Goal: Information Seeking & Learning: Find specific page/section

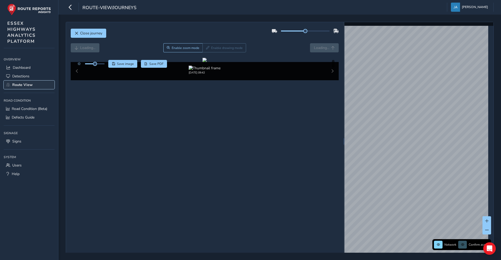
click at [24, 88] on link "Route View" at bounding box center [29, 85] width 51 height 9
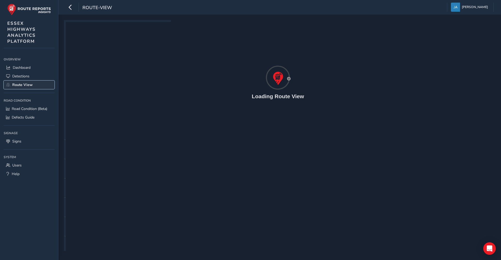
click at [24, 87] on span "Route View" at bounding box center [22, 84] width 20 height 5
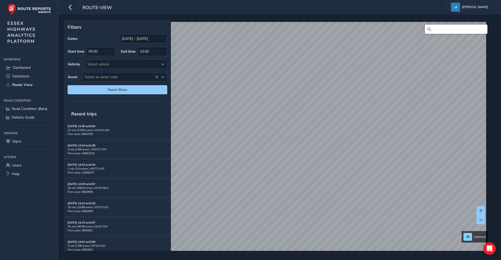
click at [447, 30] on input "Search" at bounding box center [456, 29] width 63 height 9
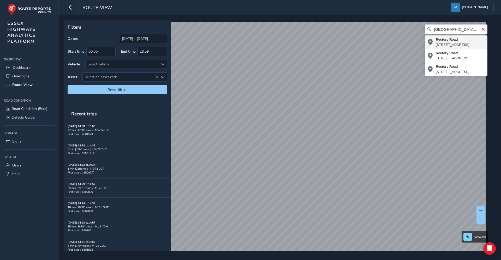
type input "[STREET_ADDRESS]"
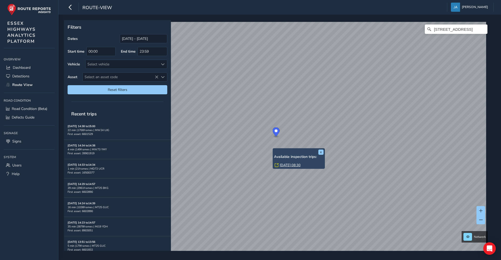
click at [273, 150] on div "x Available inspection trips: [GEOGRAPHIC_DATA][DATE] 08:30" at bounding box center [299, 158] width 52 height 21
click at [285, 163] on link "[DATE] 08:30" at bounding box center [290, 165] width 21 height 5
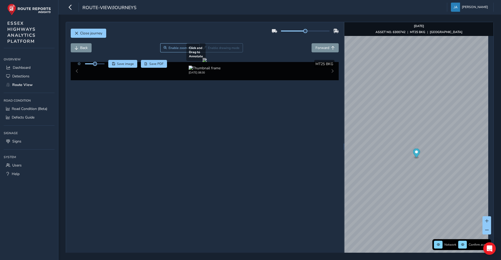
click at [202, 62] on div at bounding box center [204, 60] width 4 height 4
click at [207, 62] on div at bounding box center [204, 60] width 4 height 4
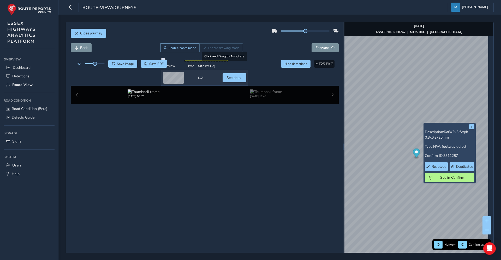
click at [188, 77] on div "Click to see detail" at bounding box center [202, 71] width 28 height 12
click at [186, 62] on div at bounding box center [204, 60] width 87 height 4
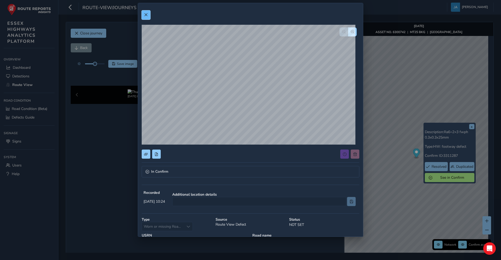
click at [143, 14] on button at bounding box center [146, 14] width 9 height 9
